Goal: Entertainment & Leisure: Consume media (video, audio)

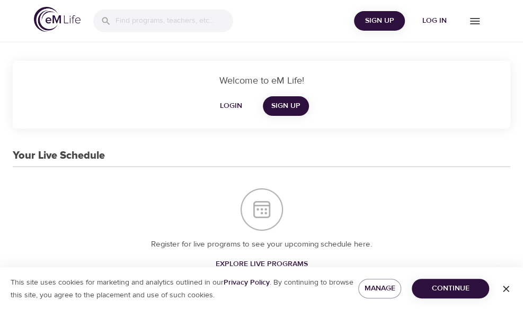
click at [442, 20] on span "Log in" at bounding box center [434, 20] width 42 height 13
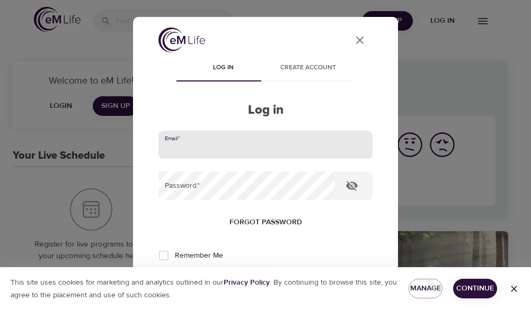
click at [239, 156] on input "email" at bounding box center [265, 145] width 214 height 29
type input "[EMAIL_ADDRESS][US_STATE][DOMAIN_NAME]"
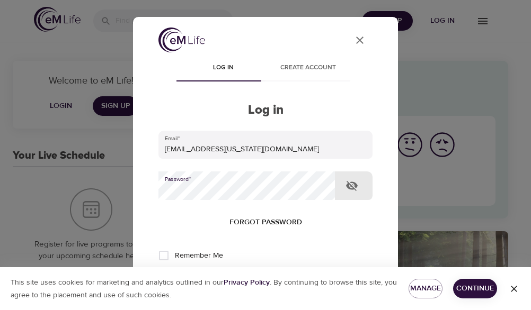
click at [239, 280] on button "Log in" at bounding box center [265, 291] width 52 height 22
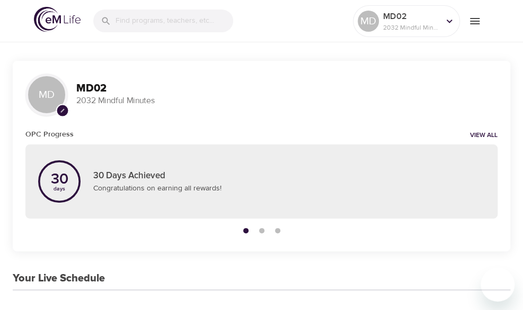
click at [486, 14] on button "menu" at bounding box center [474, 20] width 29 height 29
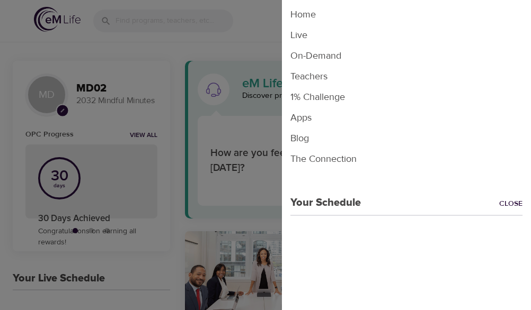
click at [316, 57] on li "On-Demand" at bounding box center [406, 56] width 249 height 21
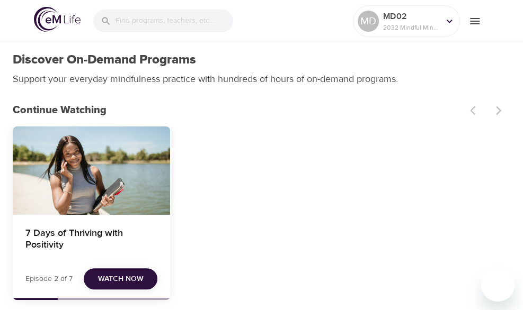
click at [103, 156] on div "7 Days of Thriving with Positivity" at bounding box center [91, 171] width 157 height 88
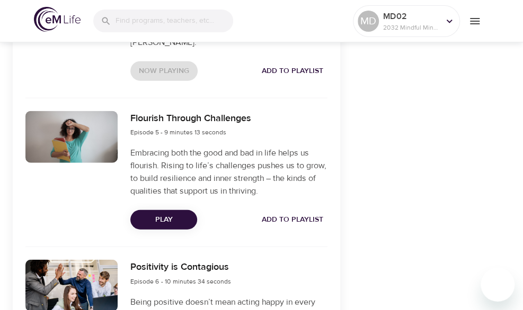
scroll to position [962, 0]
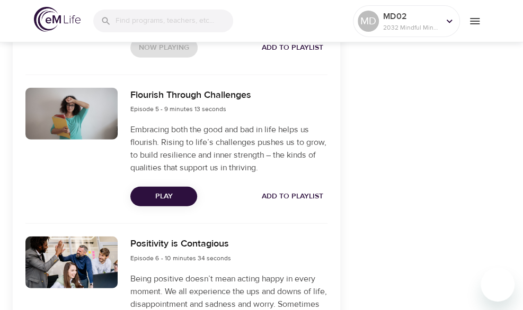
click at [179, 203] on span "Play" at bounding box center [164, 196] width 50 height 13
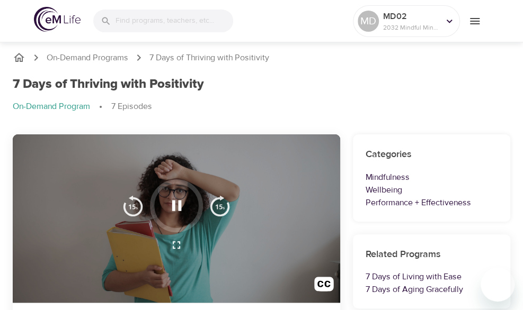
scroll to position [0, 0]
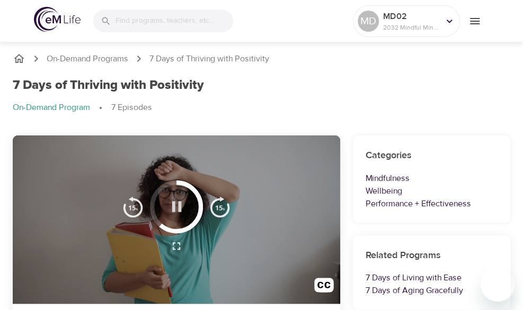
click at [171, 197] on button "button" at bounding box center [176, 206] width 31 height 31
click at [177, 209] on icon "button" at bounding box center [176, 207] width 19 height 19
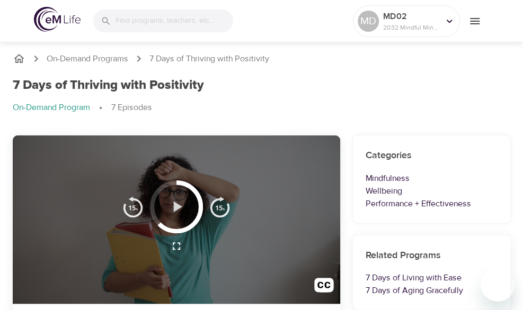
click at [178, 211] on icon "button" at bounding box center [176, 207] width 19 height 19
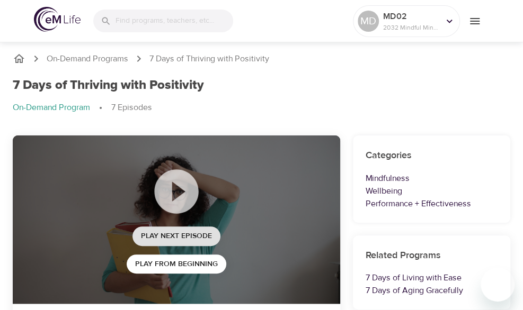
click at [188, 237] on span "Play Next Episode" at bounding box center [176, 236] width 71 height 13
